Goal: Task Accomplishment & Management: Use online tool/utility

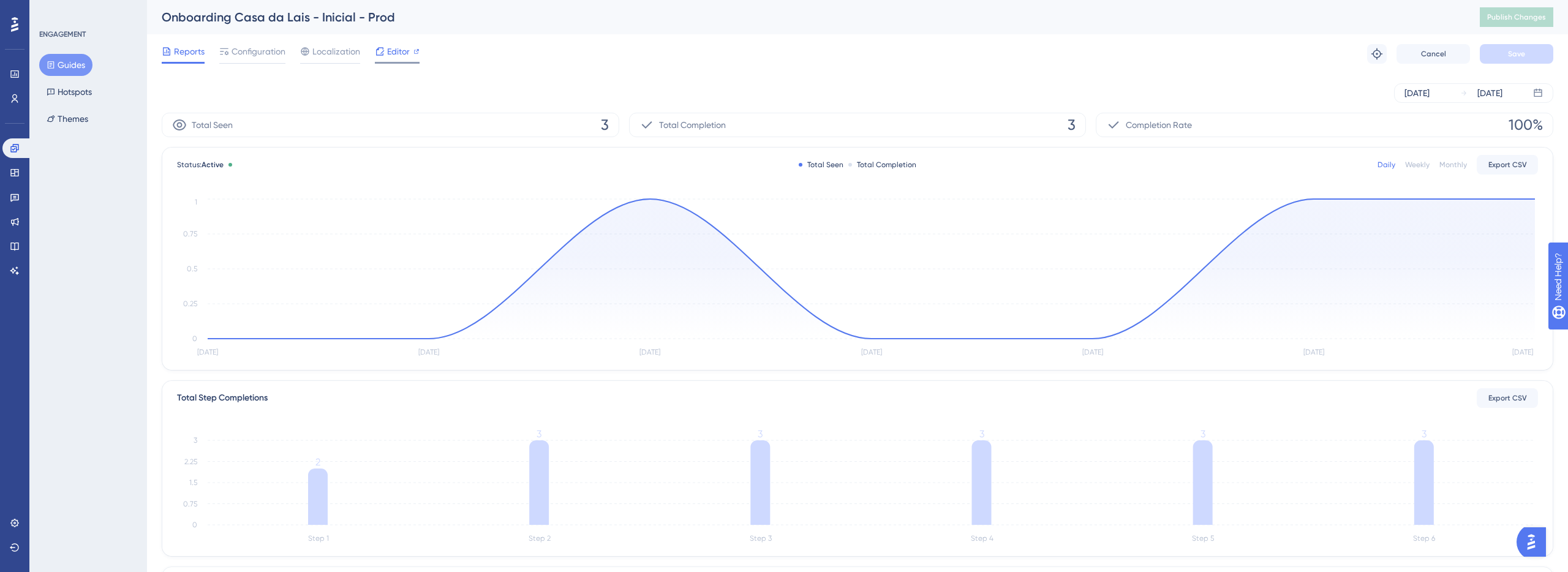
click at [396, 60] on div "Editor" at bounding box center [397, 54] width 45 height 20
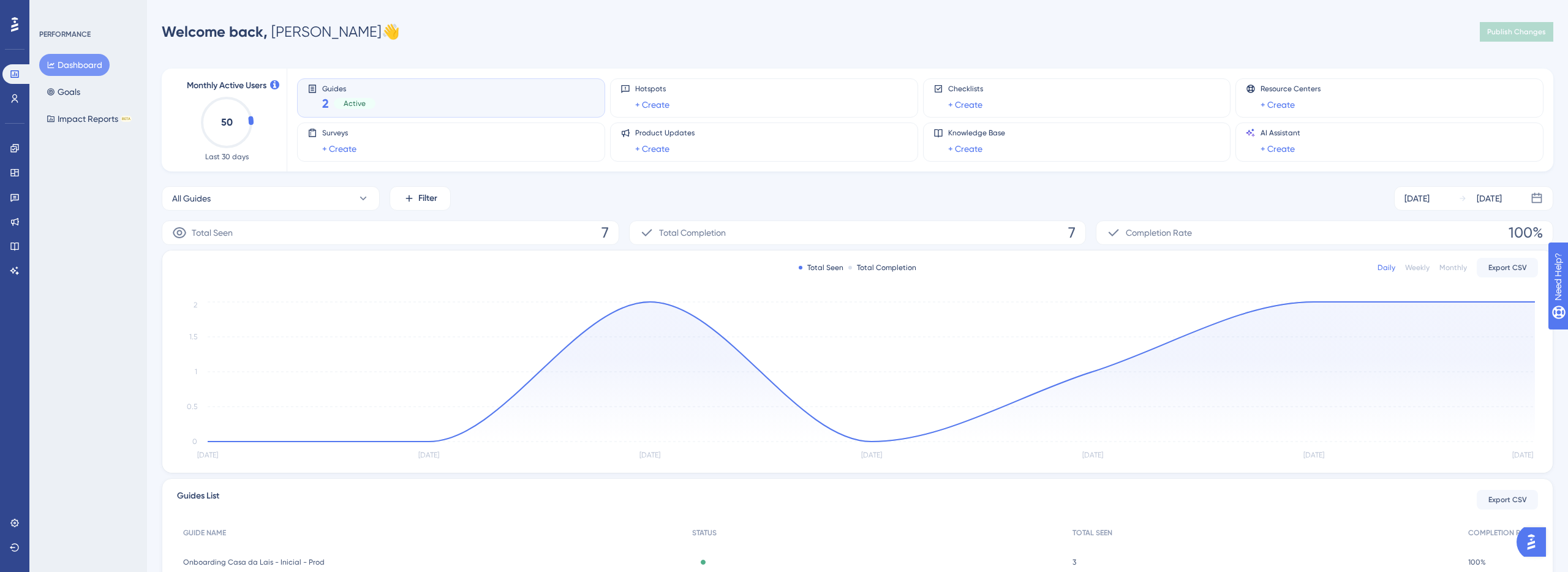
click at [338, 89] on span "Guides" at bounding box center [349, 88] width 53 height 9
click at [352, 95] on div "2 Active" at bounding box center [349, 104] width 53 height 17
click at [18, 149] on icon at bounding box center [15, 148] width 10 height 10
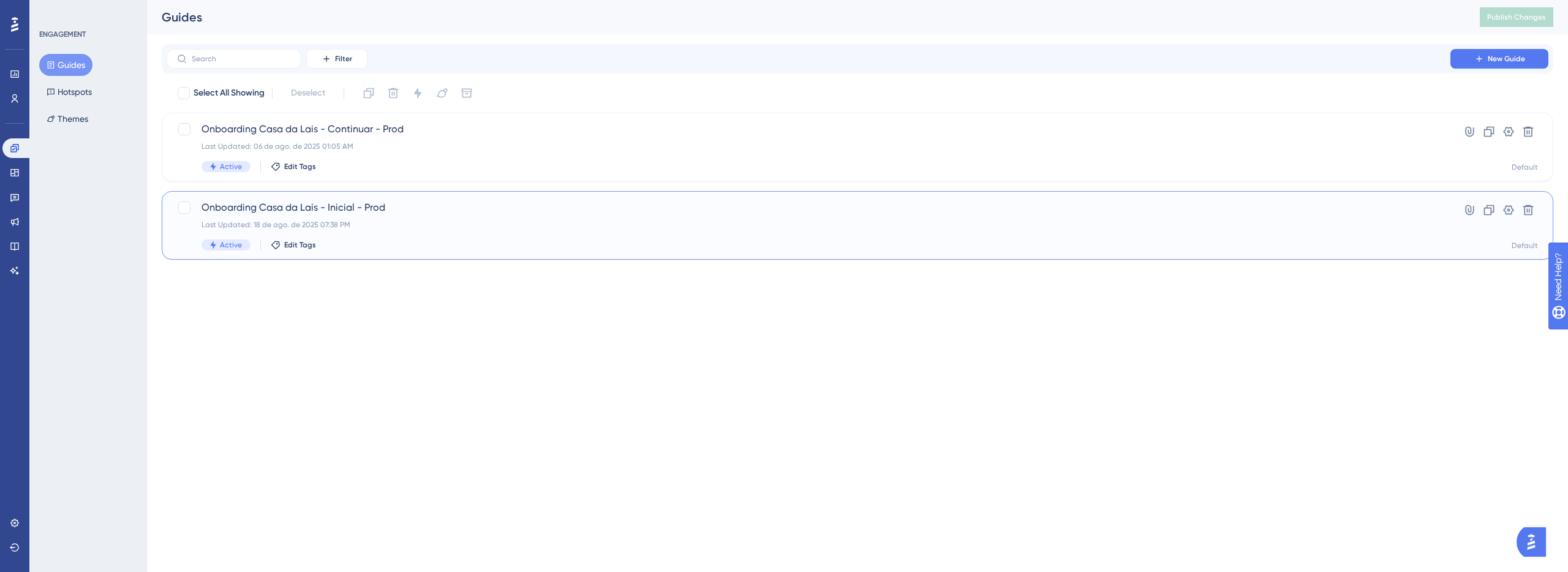
click at [412, 221] on div "Last Updated: 18 de ago. de 2025 07:38 PM" at bounding box center [809, 225] width 1214 height 10
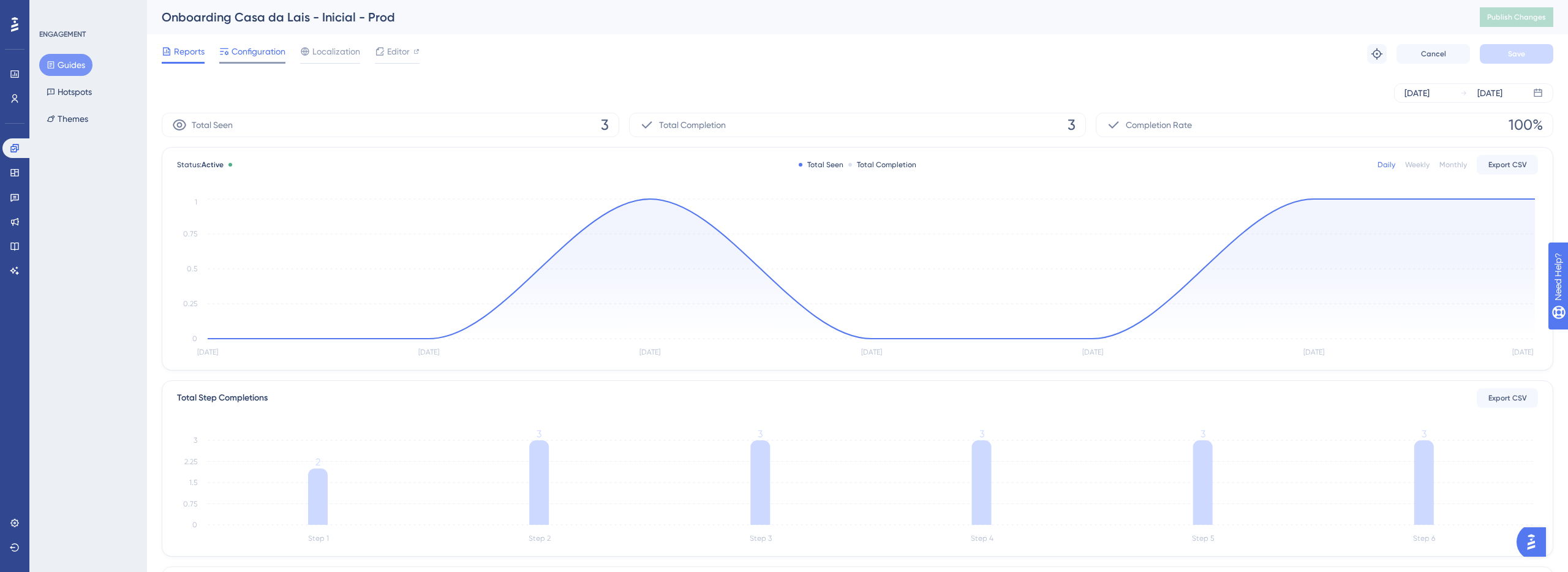
click at [280, 51] on span "Configuration" at bounding box center [258, 51] width 54 height 15
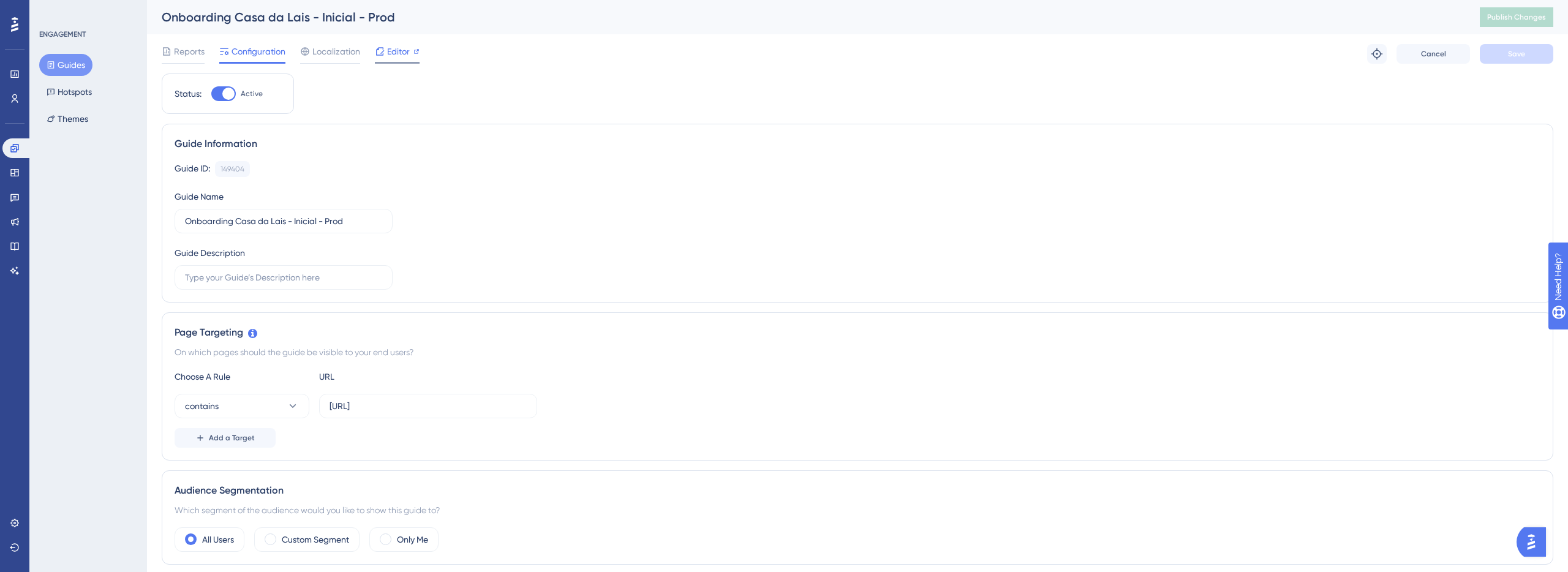
click at [390, 56] on span "Editor" at bounding box center [398, 51] width 23 height 15
click at [388, 50] on span "Editor" at bounding box center [398, 51] width 23 height 15
click at [390, 52] on span "Editor" at bounding box center [398, 51] width 23 height 15
click at [393, 45] on span "Editor" at bounding box center [398, 51] width 23 height 15
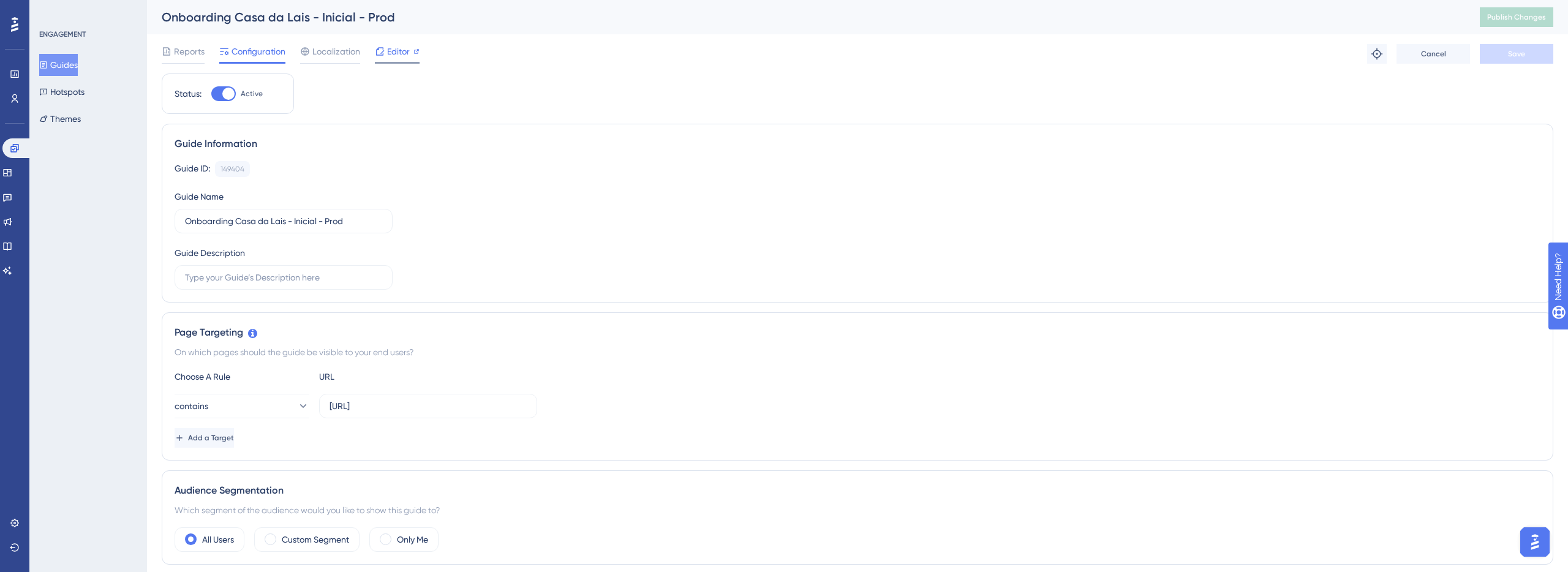
click at [396, 56] on span "Editor" at bounding box center [398, 51] width 23 height 15
click at [1539, 523] on div "Audience Segmentation Which segment of the audience would you like to show this…" at bounding box center [858, 517] width 1392 height 94
click at [1539, 535] on img "Open AI Assistant Launcher" at bounding box center [1535, 542] width 22 height 22
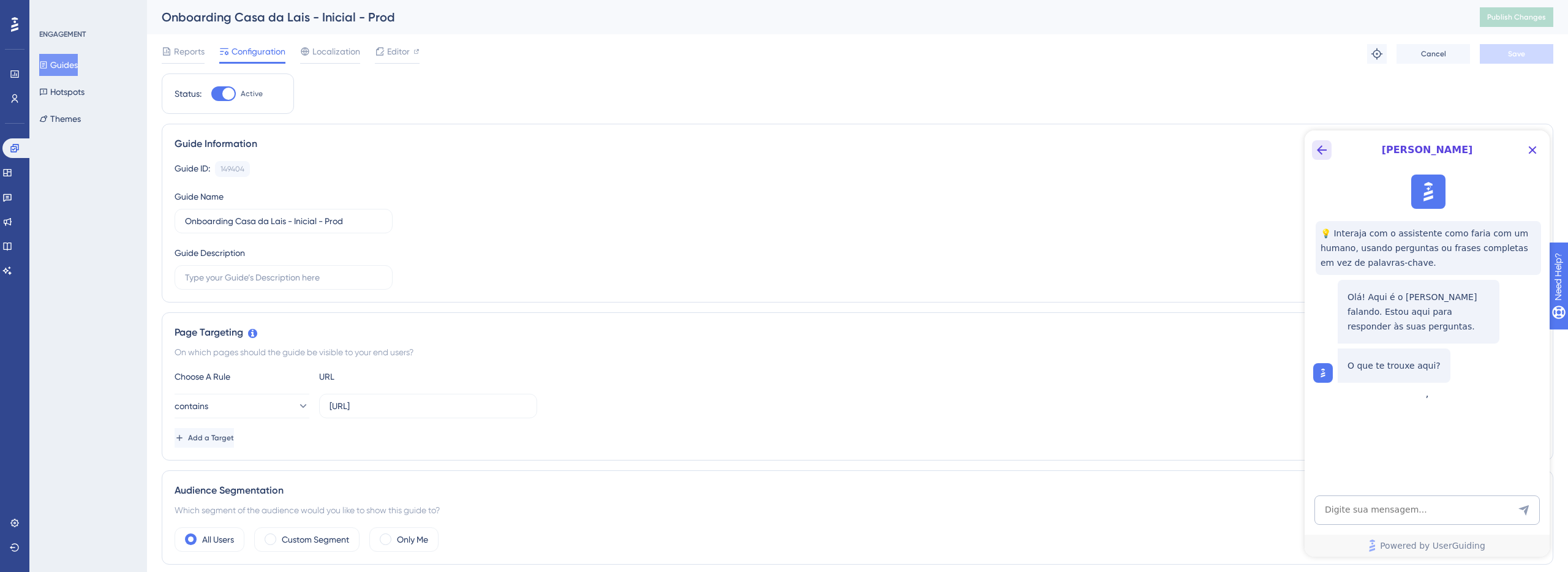
click at [1318, 142] on button "Back Button" at bounding box center [1322, 150] width 20 height 20
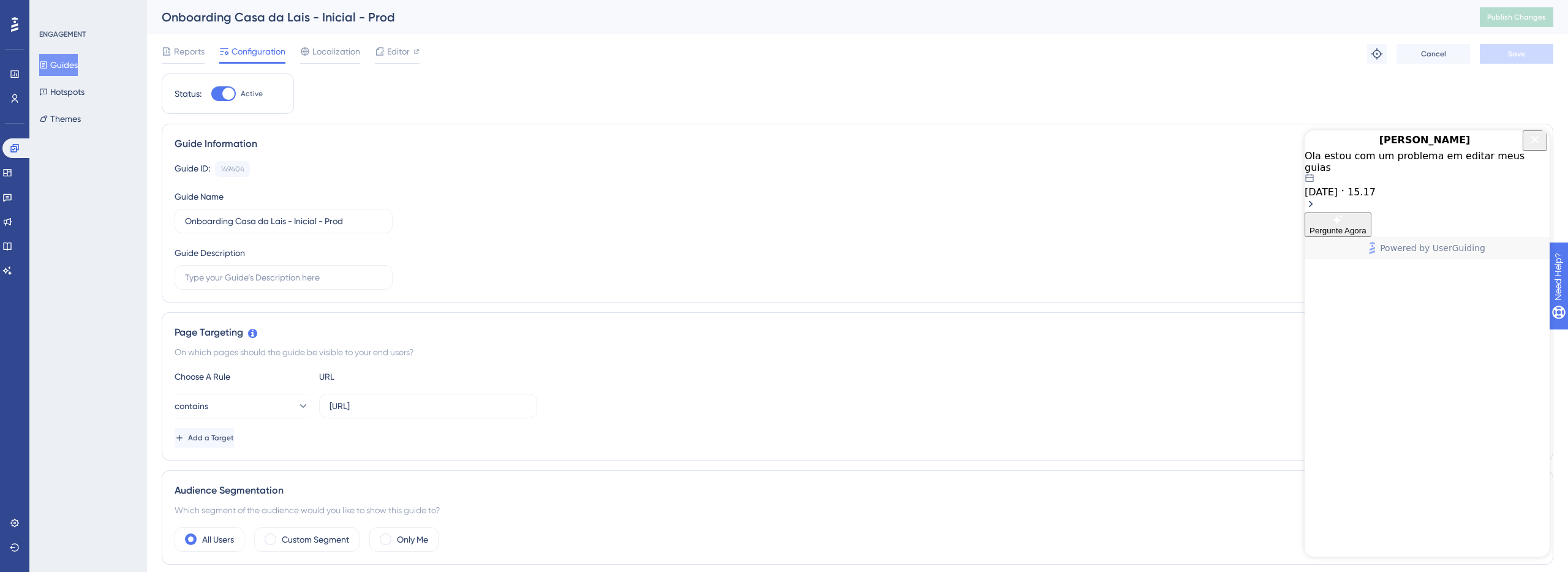
click at [1413, 213] on div "Ola estou com um problema em editar meus guias 22.08.2025 15.17" at bounding box center [1427, 181] width 245 height 63
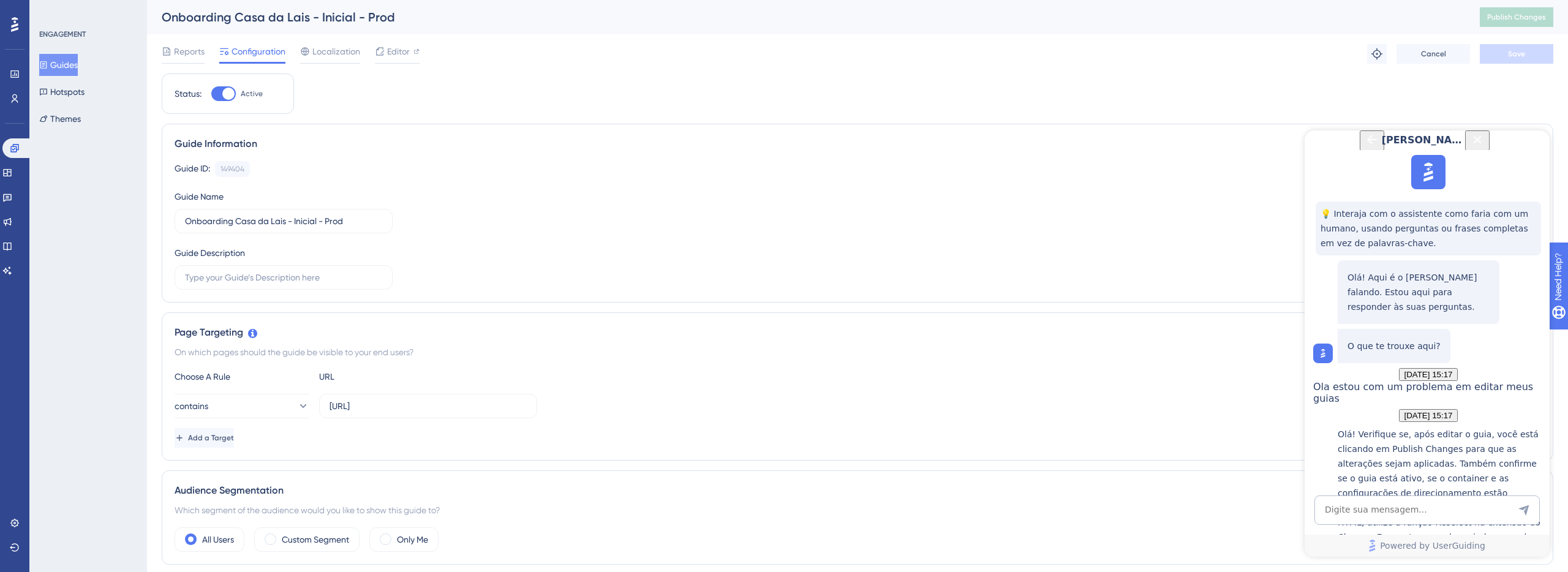
scroll to position [963, 0]
click at [1393, 503] on textarea "AI Assistant Text Input" at bounding box center [1427, 510] width 225 height 29
type textarea "ainda estou com esse bug"
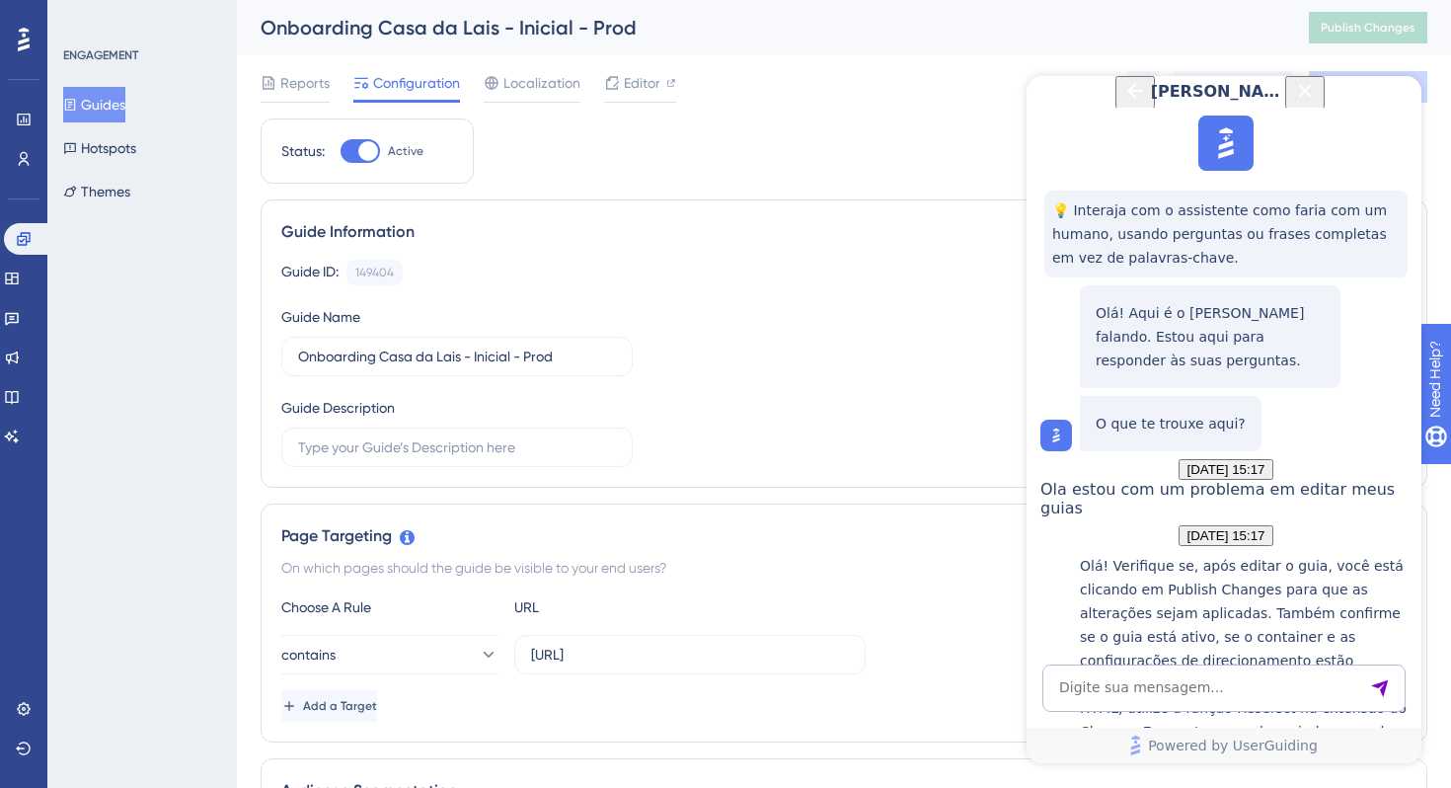
scroll to position [1915, 0]
